Goal: Contribute content: Add original content to the website for others to see

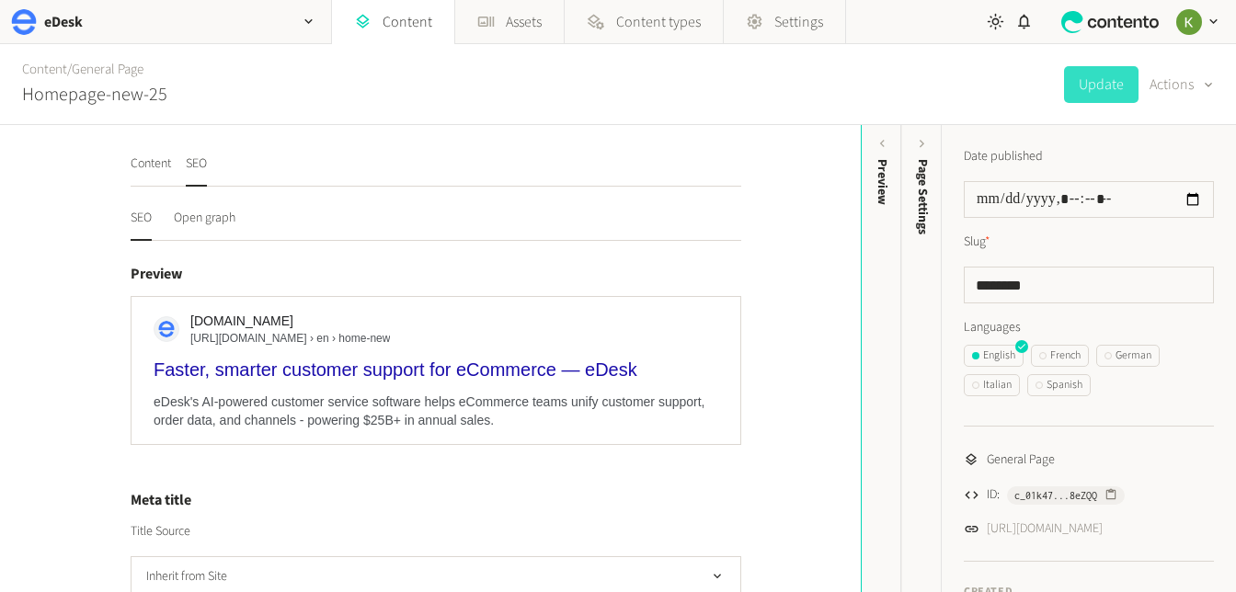
click at [136, 220] on button "SEO" at bounding box center [141, 225] width 21 height 32
click at [165, 162] on button "Content" at bounding box center [151, 170] width 40 height 32
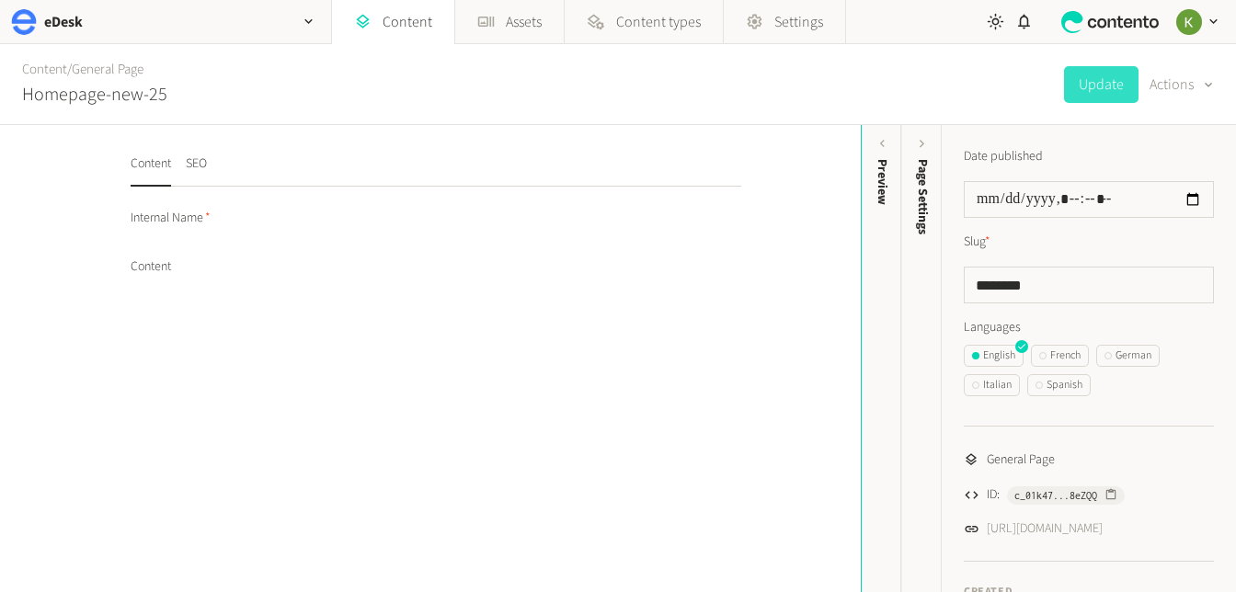
click at [165, 162] on button "Content" at bounding box center [151, 170] width 40 height 32
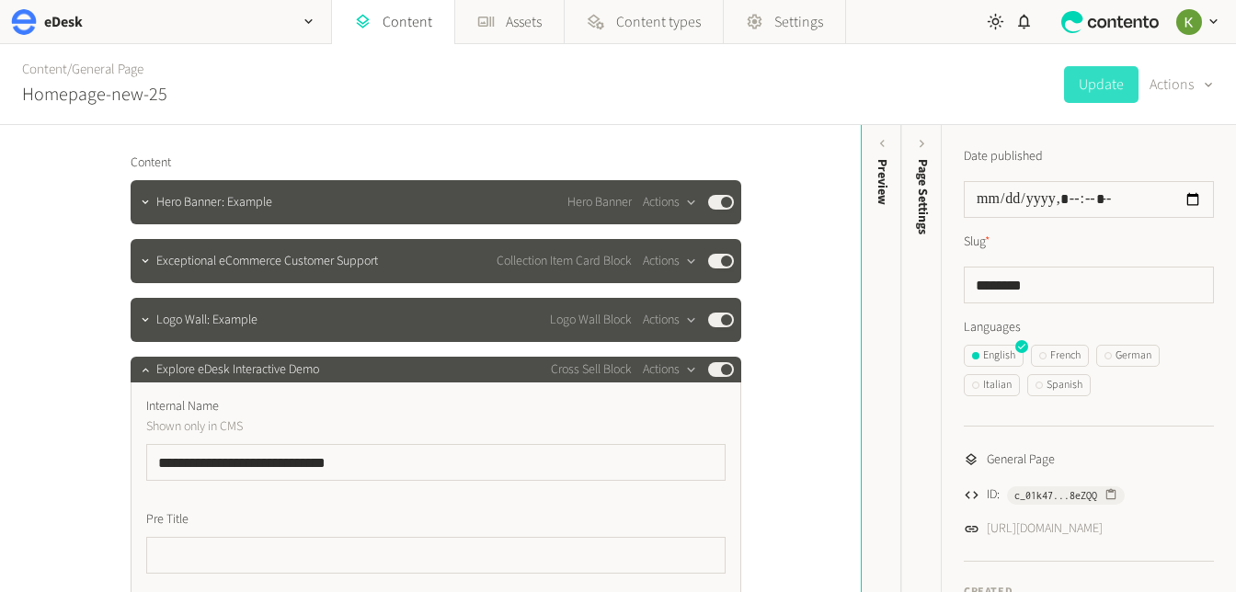
scroll to position [91, 0]
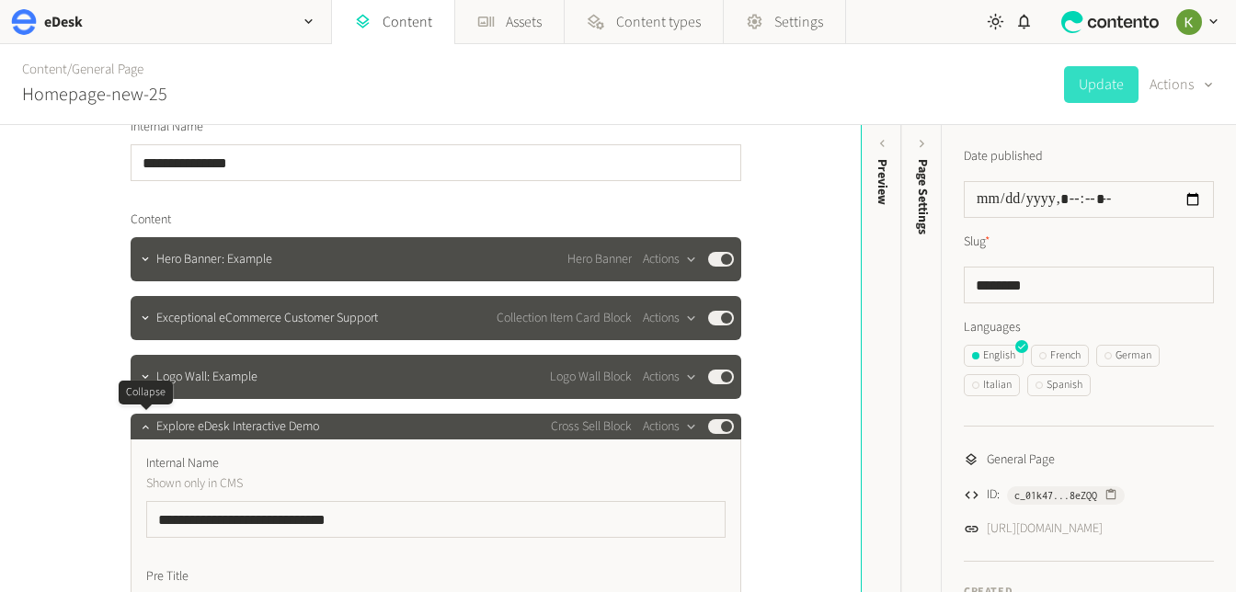
drag, startPoint x: 145, startPoint y: 429, endPoint x: 458, endPoint y: 344, distance: 324.1
click at [144, 429] on icon "button" at bounding box center [145, 426] width 13 height 13
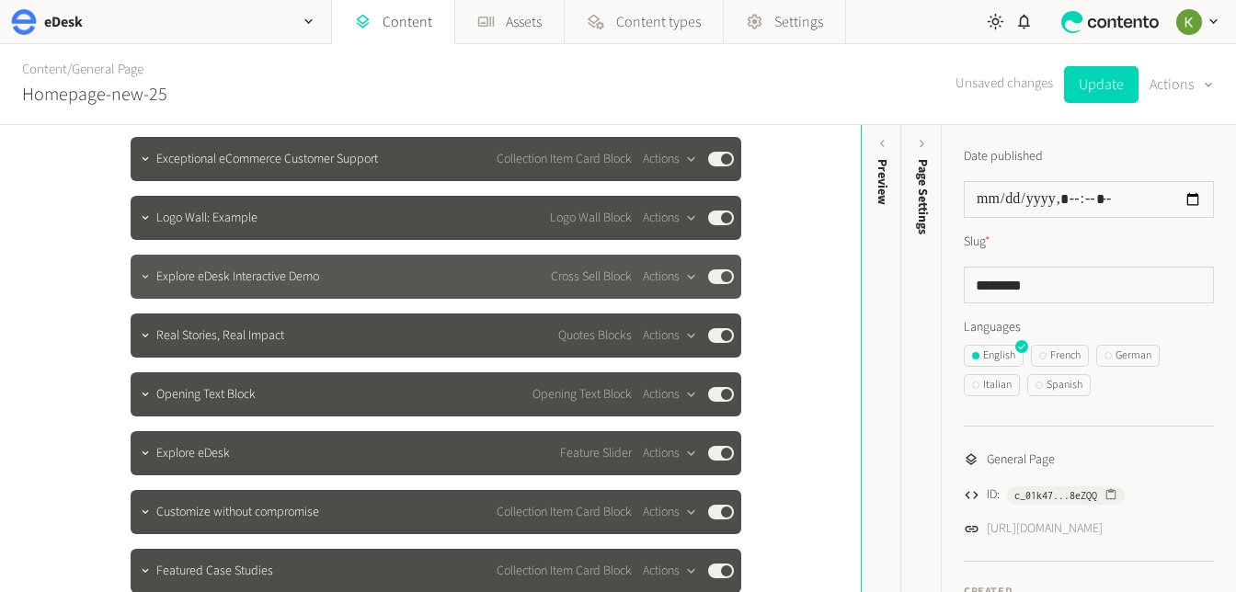
scroll to position [248, 0]
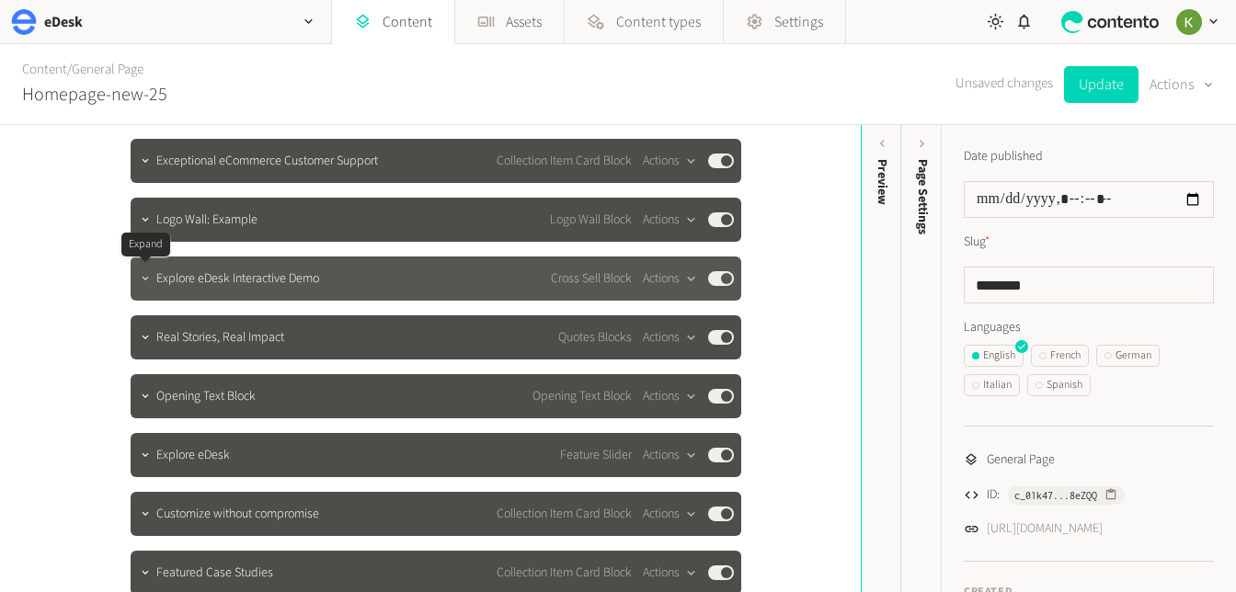
click at [142, 279] on icon "button" at bounding box center [145, 278] width 13 height 13
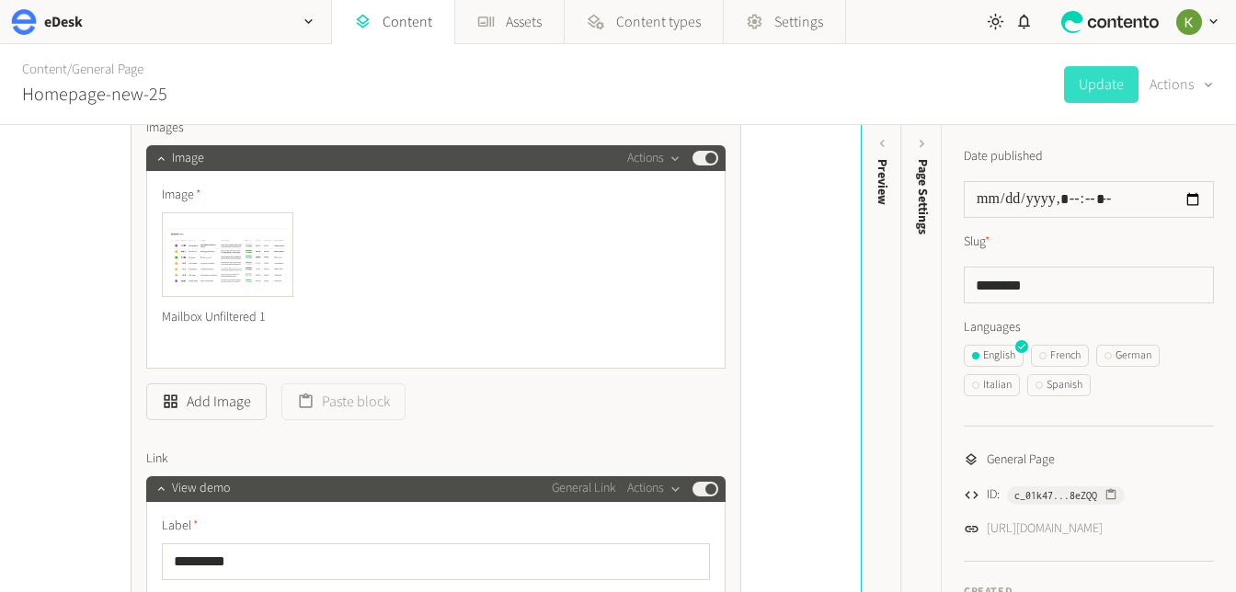
scroll to position [846, 0]
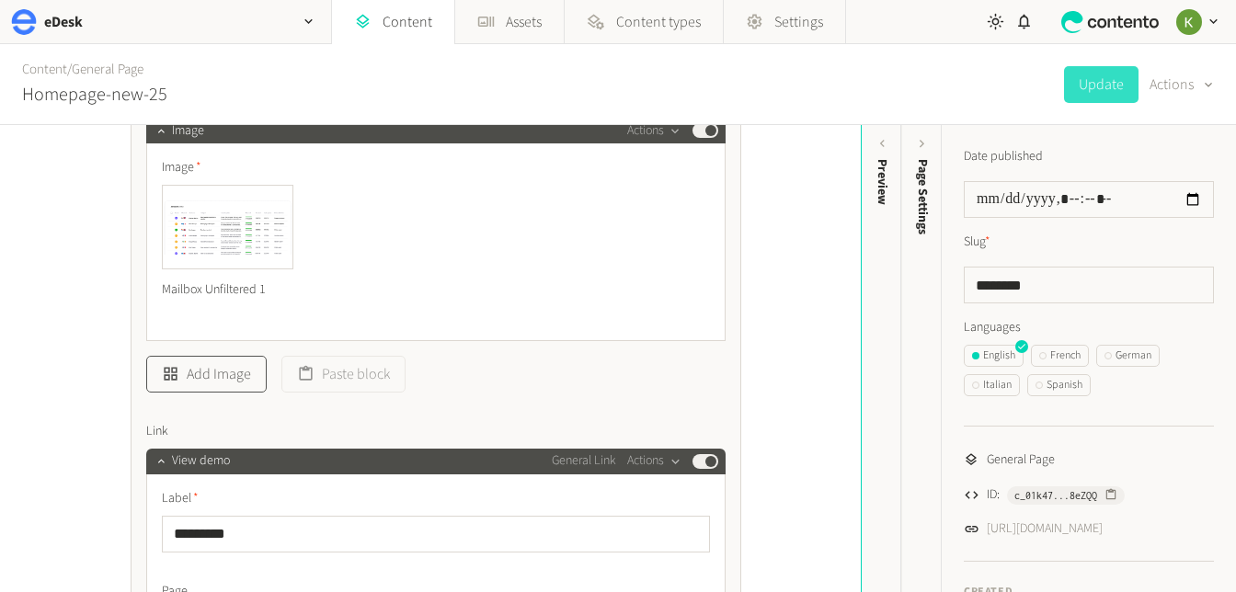
drag, startPoint x: 204, startPoint y: 379, endPoint x: 211, endPoint y: 370, distance: 11.2
click at [204, 379] on button "Add Image" at bounding box center [206, 374] width 120 height 37
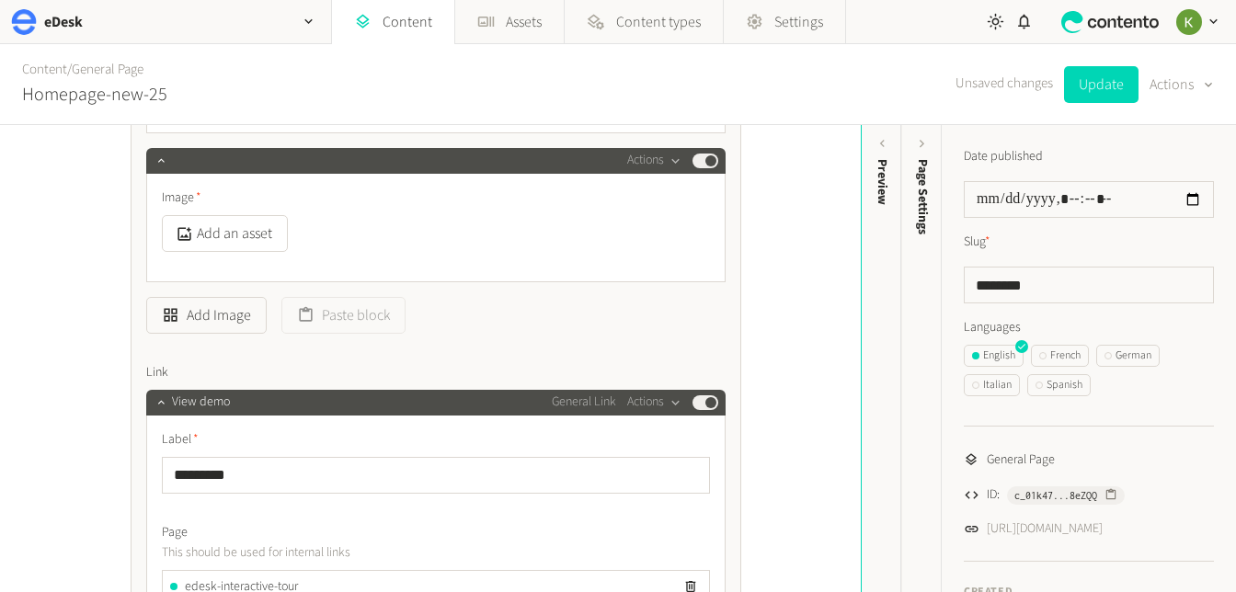
scroll to position [1094, 0]
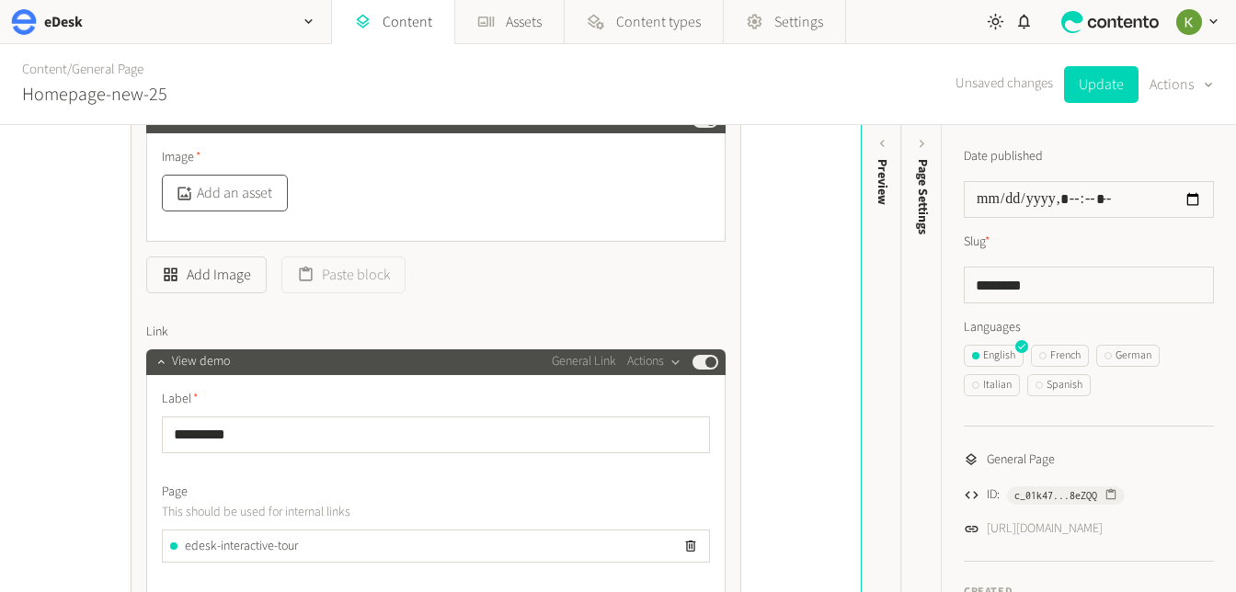
click at [240, 183] on button "Add an asset" at bounding box center [225, 193] width 126 height 37
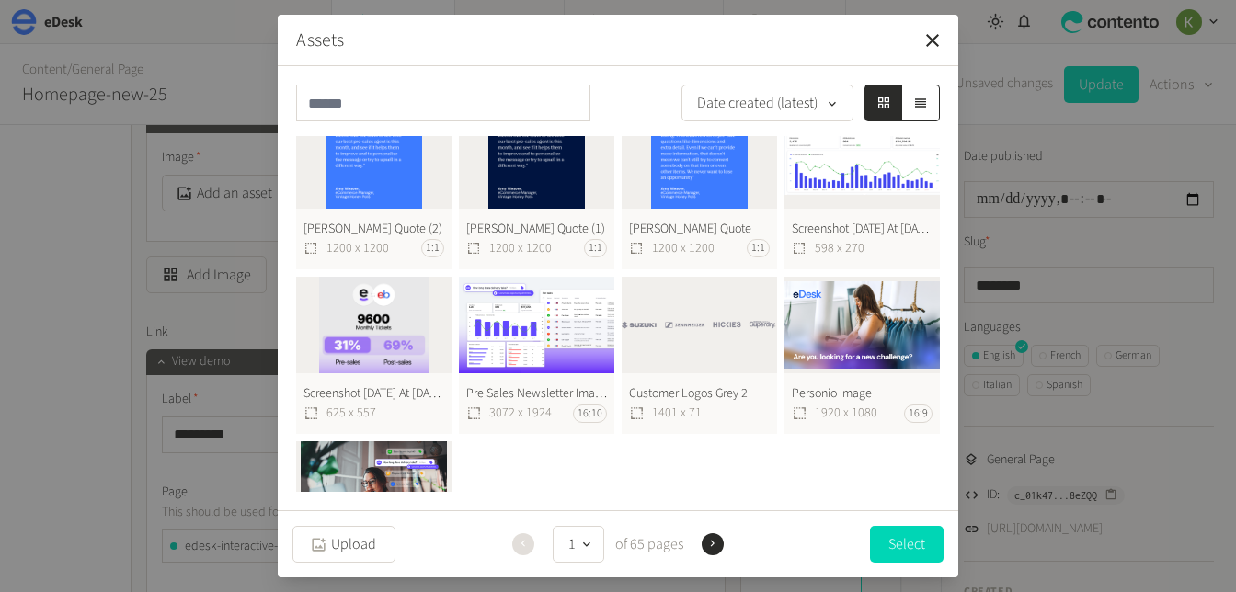
scroll to position [1440, 0]
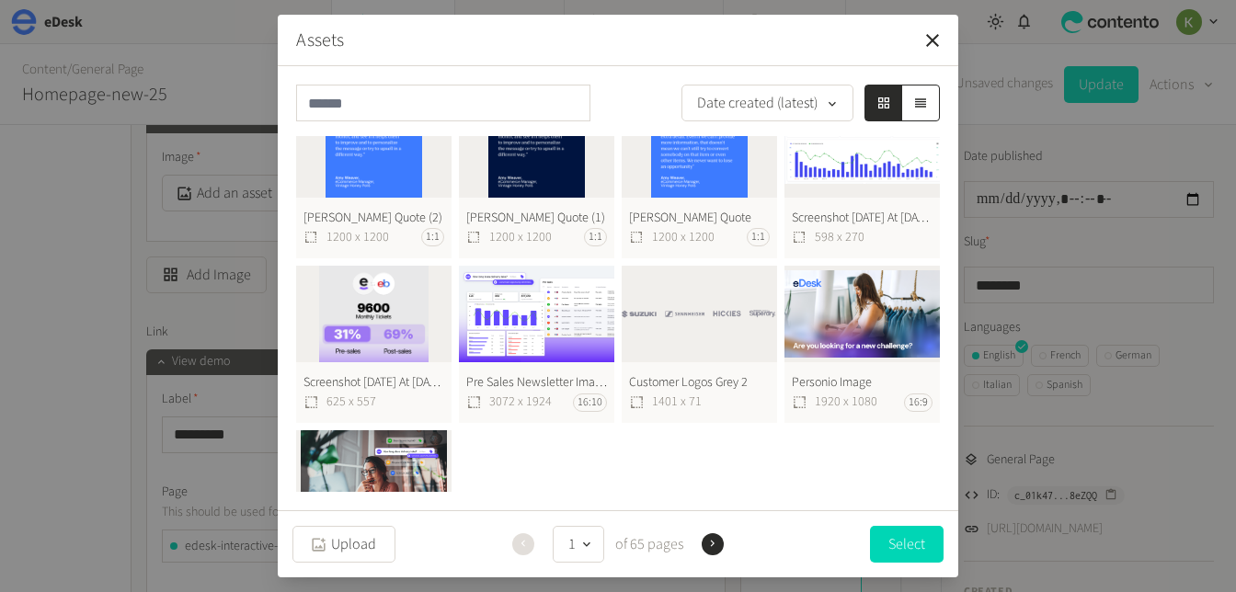
click at [849, 315] on button "Personio Image 1920 x 1080 16:9" at bounding box center [861, 345] width 155 height 158
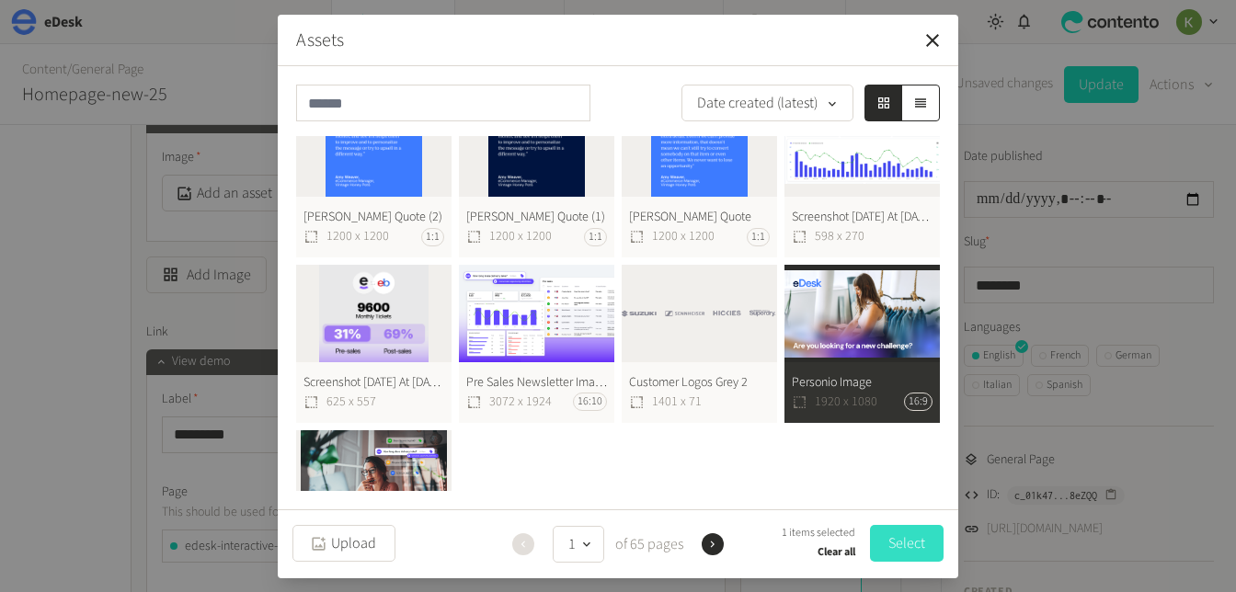
click at [899, 537] on button "Select" at bounding box center [907, 543] width 74 height 37
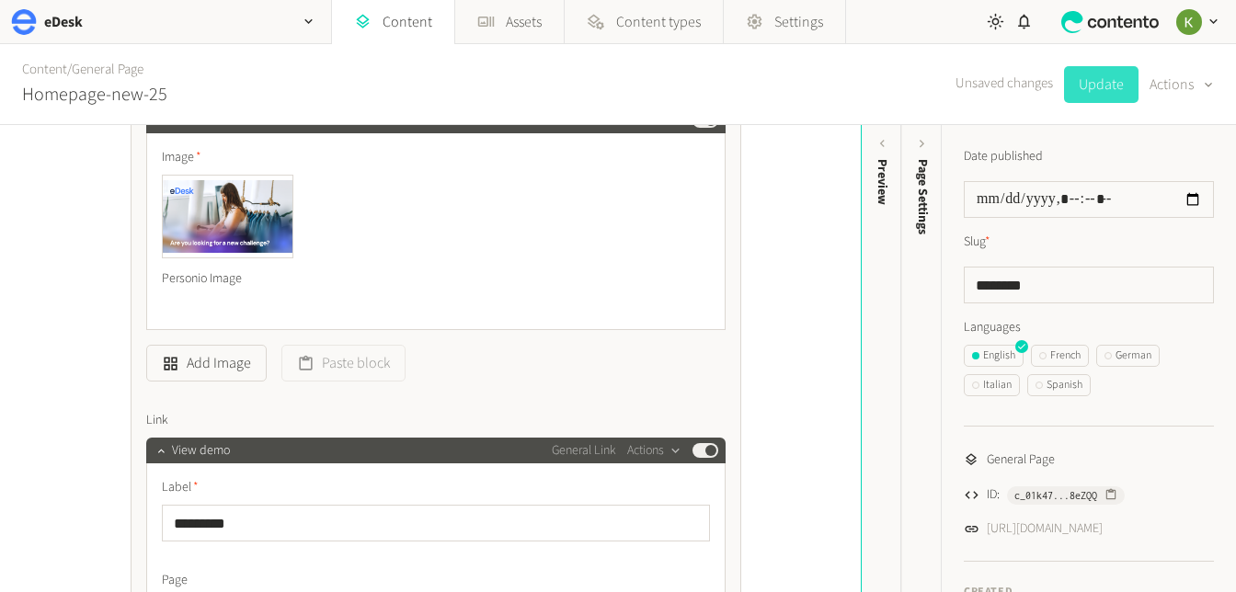
click at [1104, 79] on button "Update" at bounding box center [1101, 84] width 74 height 37
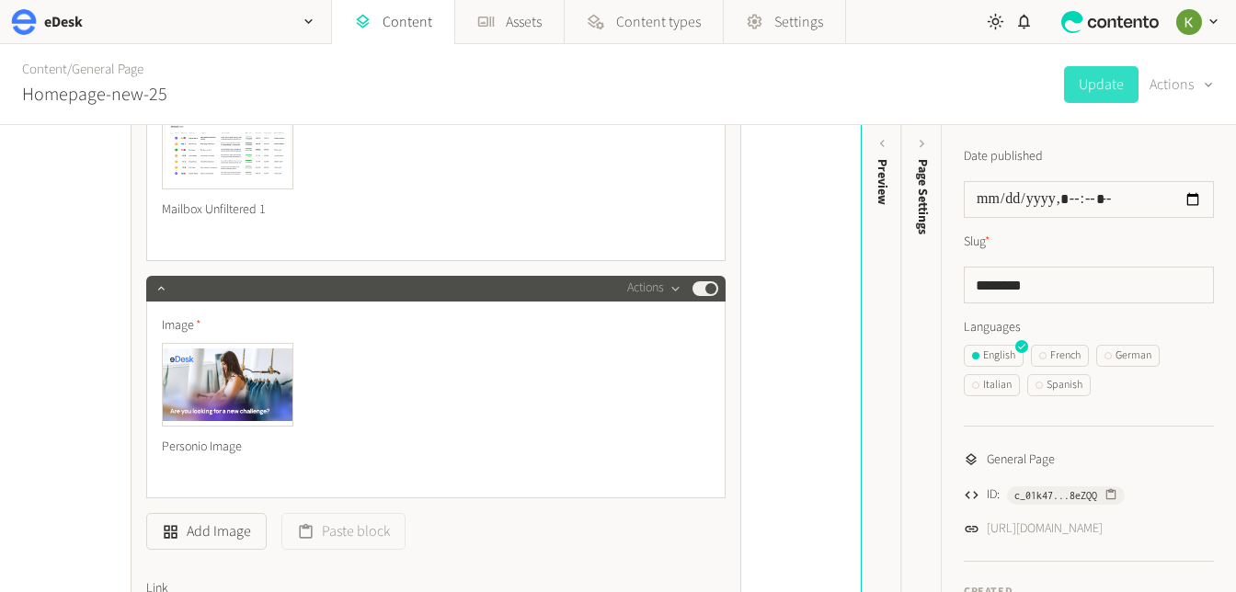
scroll to position [1158, 0]
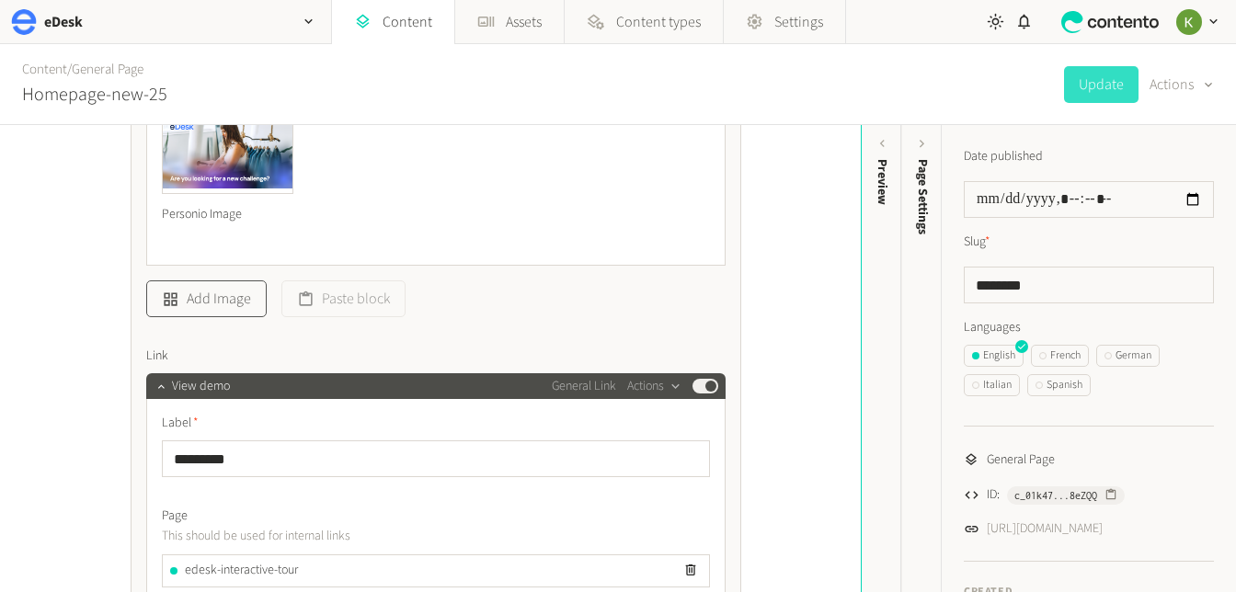
click at [229, 301] on button "Add Image" at bounding box center [206, 298] width 120 height 37
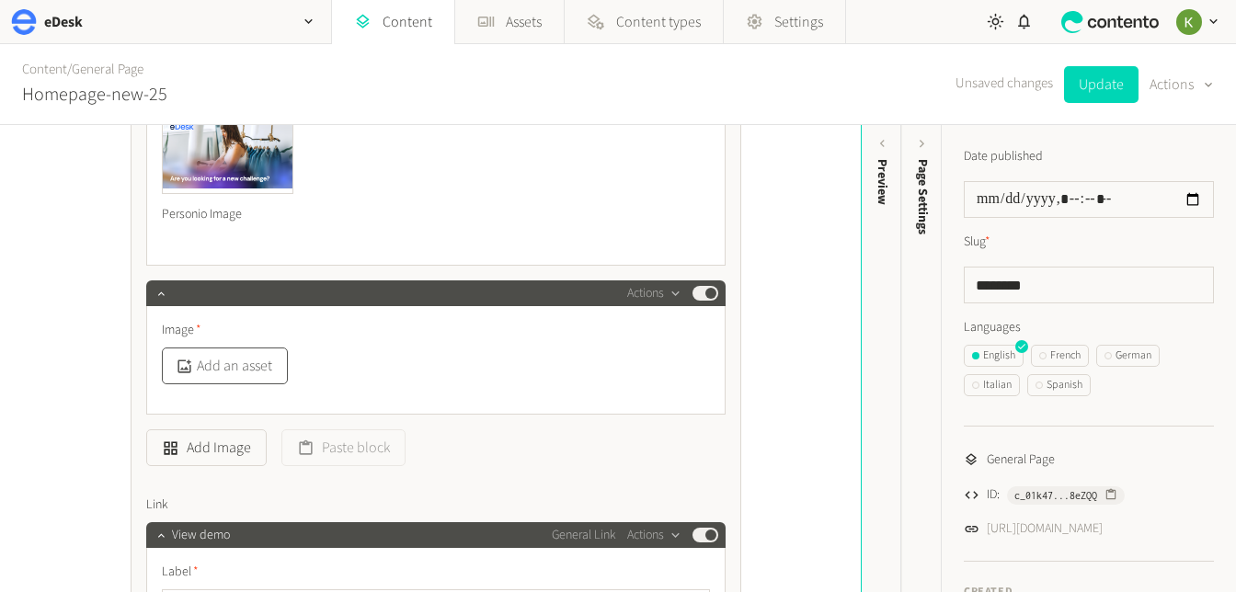
click at [252, 375] on button "Add an asset" at bounding box center [225, 366] width 126 height 37
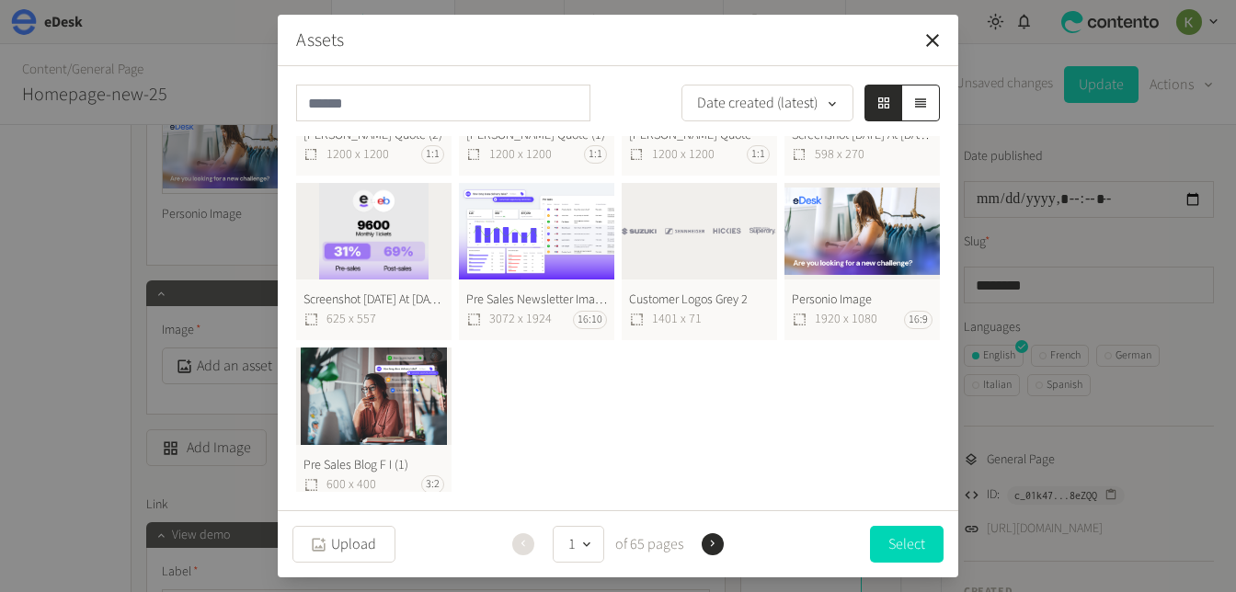
scroll to position [1536, 0]
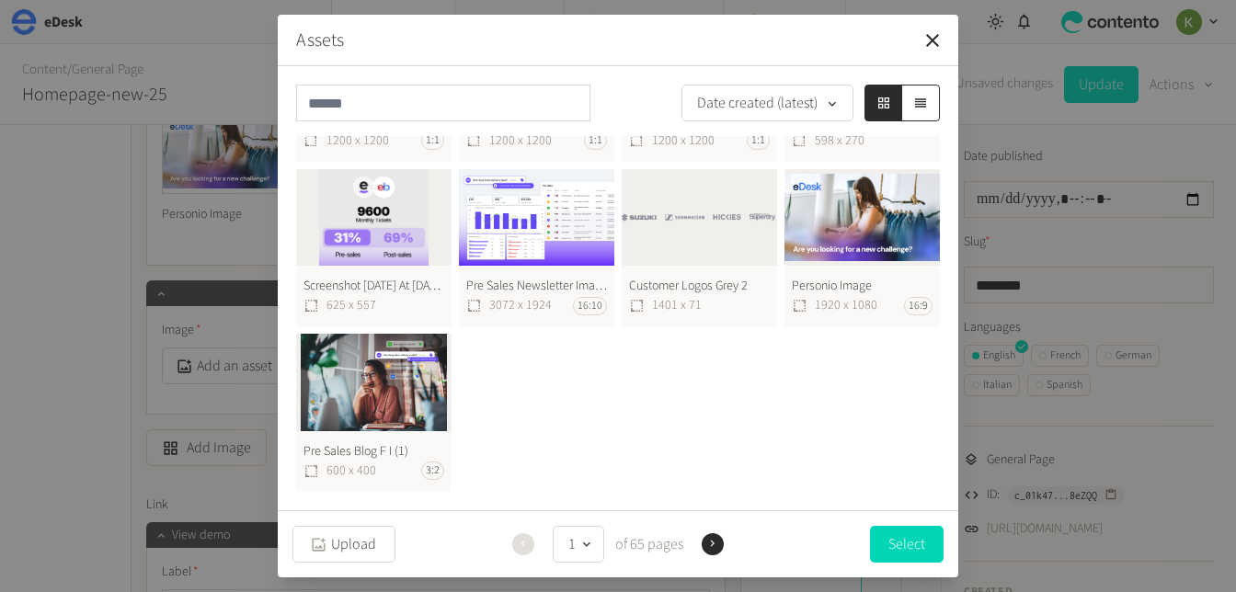
click at [381, 387] on button "Pre Sales Blog F I (1) 600 x 400 3:2" at bounding box center [373, 413] width 155 height 158
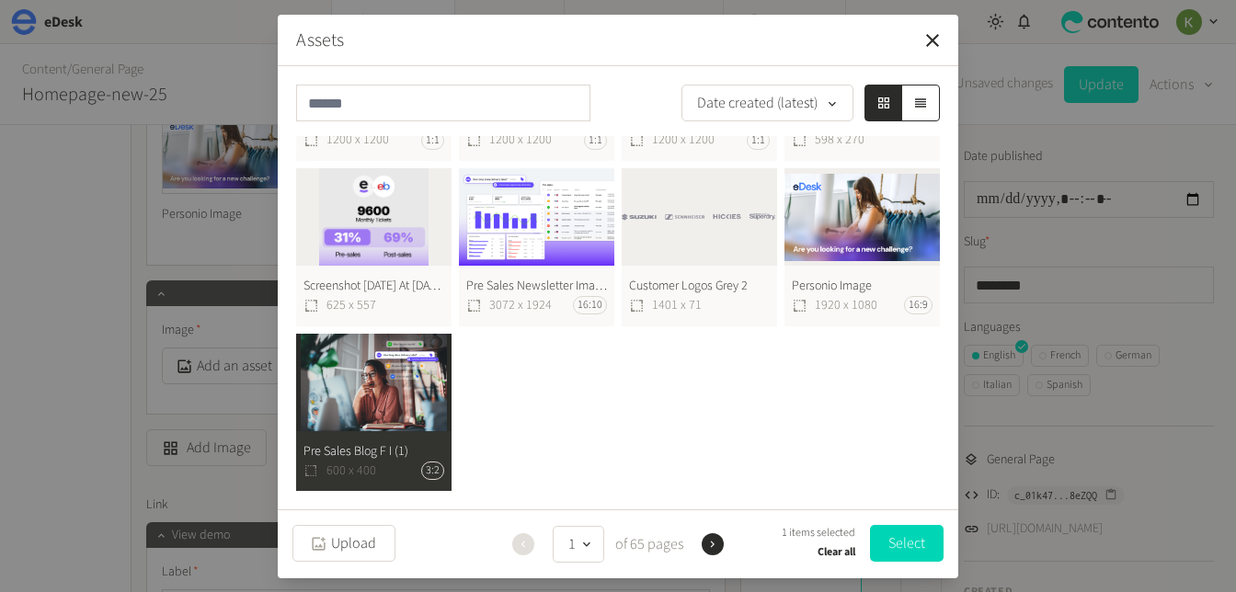
drag, startPoint x: 918, startPoint y: 541, endPoint x: 750, endPoint y: 507, distance: 171.5
click at [918, 541] on button "Select" at bounding box center [907, 543] width 74 height 37
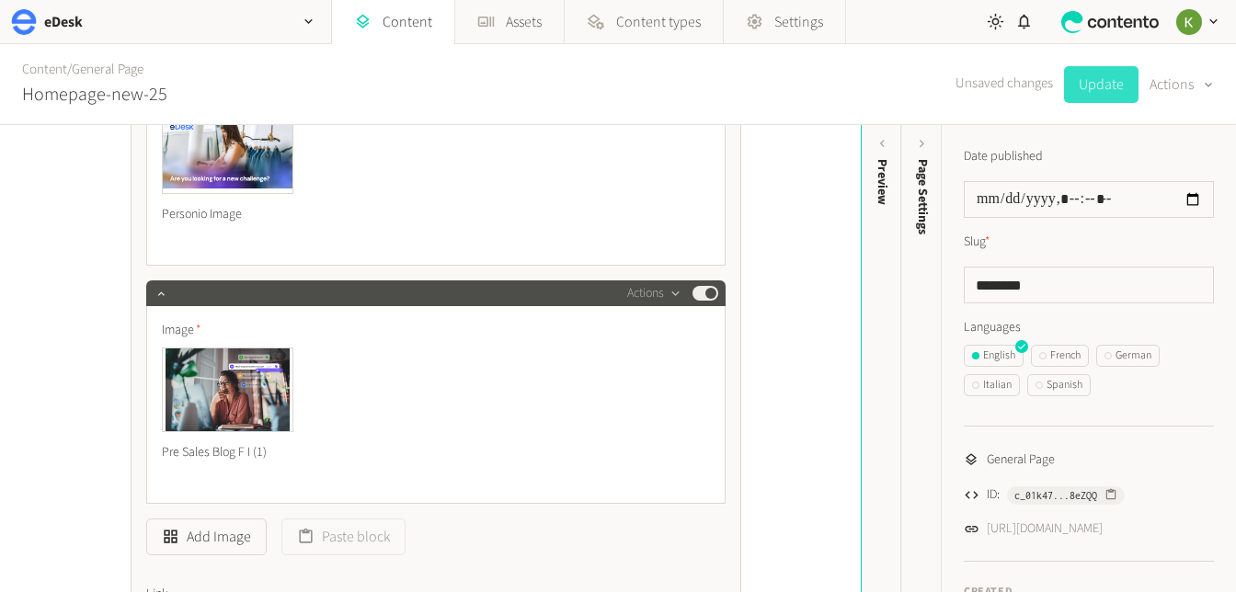
click at [1102, 82] on button "Update" at bounding box center [1101, 84] width 74 height 37
click at [669, 293] on icon "button" at bounding box center [675, 294] width 16 height 16
click at [657, 434] on button "Delete" at bounding box center [685, 435] width 121 height 34
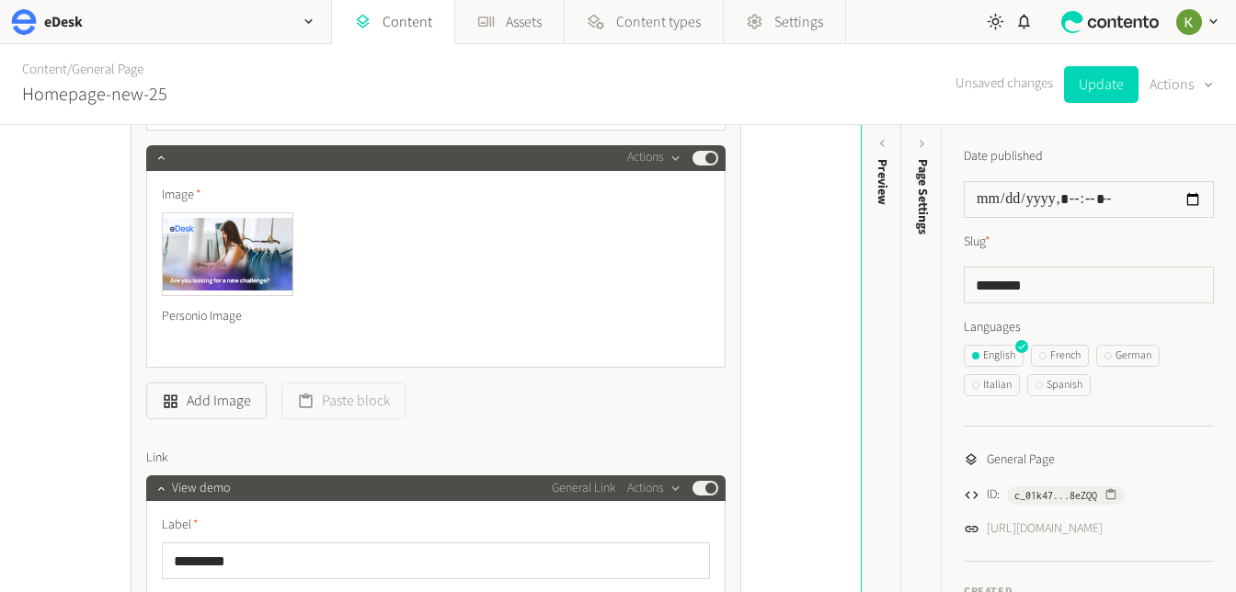
scroll to position [940, 0]
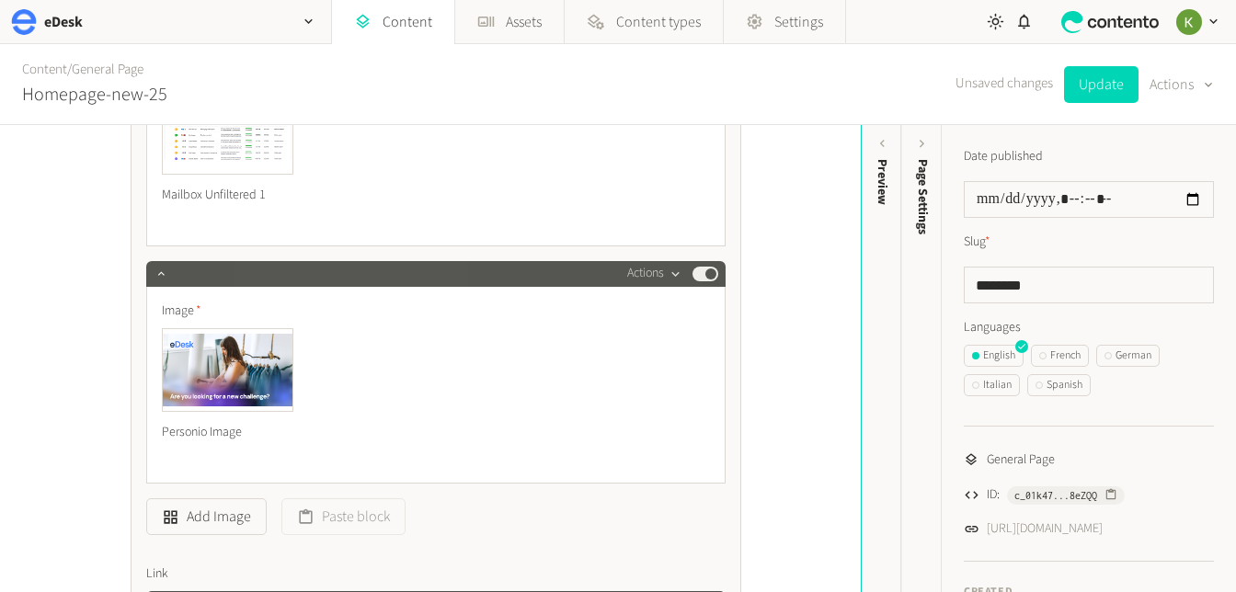
click at [669, 279] on icon "button" at bounding box center [675, 275] width 16 height 16
click at [658, 413] on button "Delete" at bounding box center [685, 416] width 121 height 34
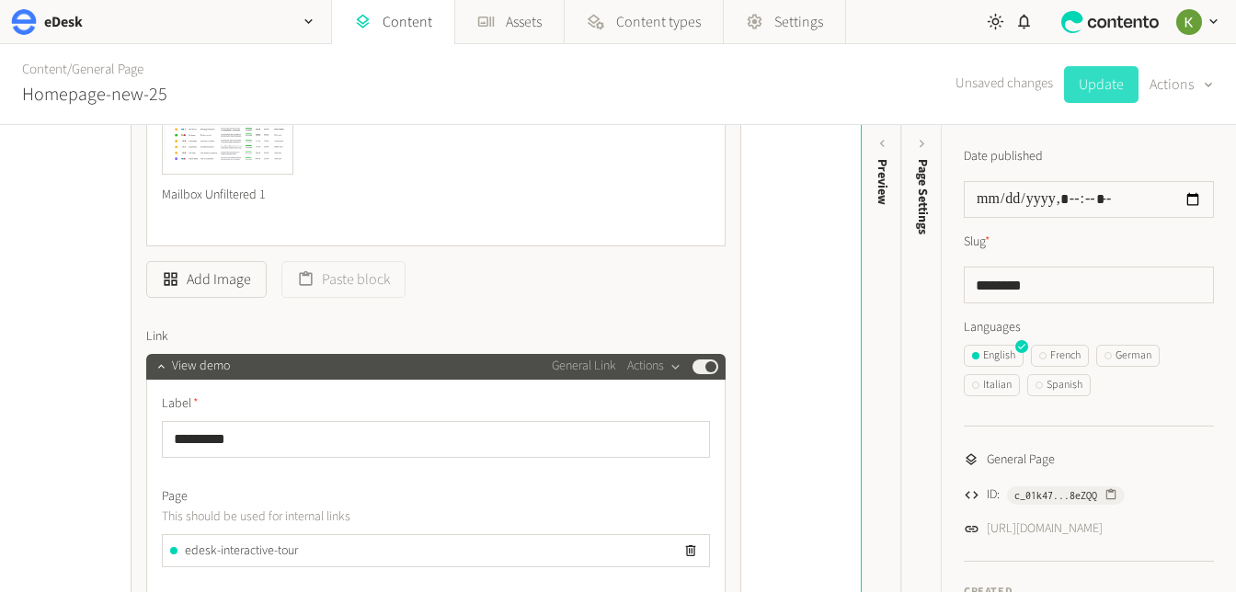
click at [1104, 80] on button "Update" at bounding box center [1101, 84] width 74 height 37
type input "**********"
